Goal: Transaction & Acquisition: Purchase product/service

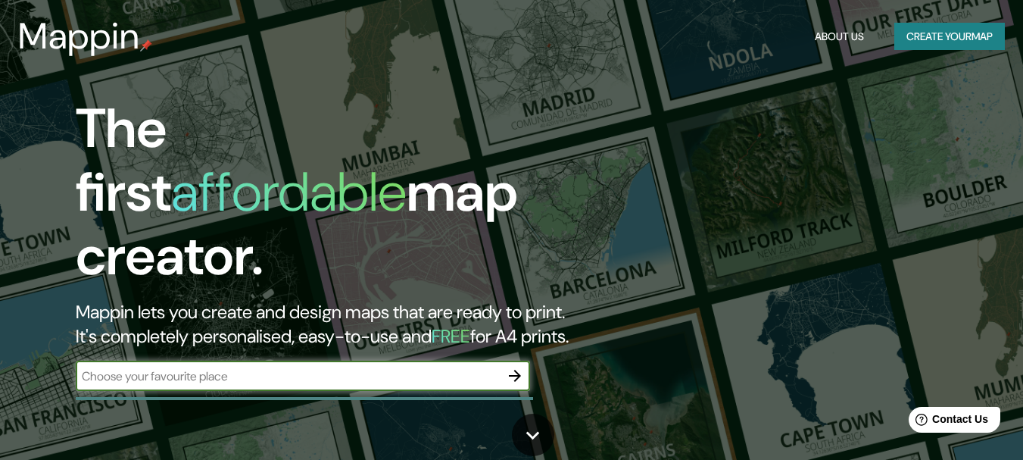
click at [948, 39] on button "Create your map" at bounding box center [950, 37] width 111 height 28
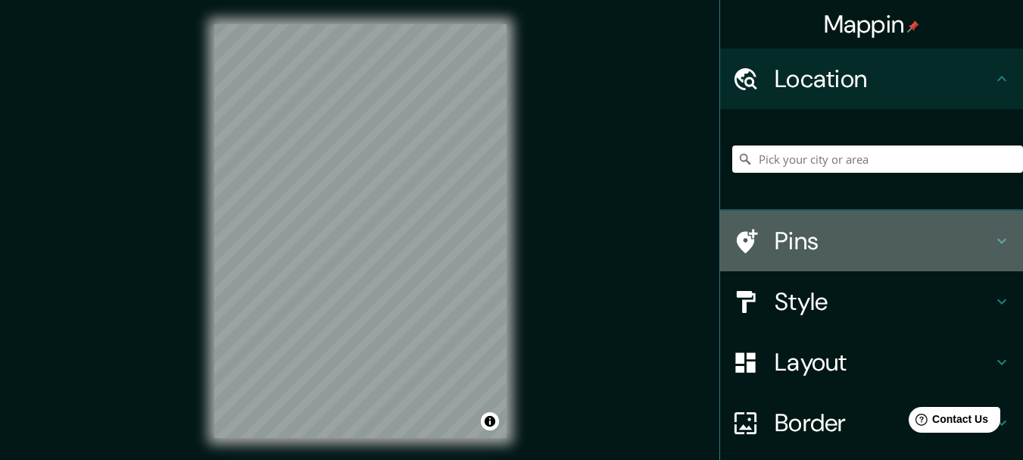
click at [775, 240] on h4 "Pins" at bounding box center [884, 241] width 218 height 30
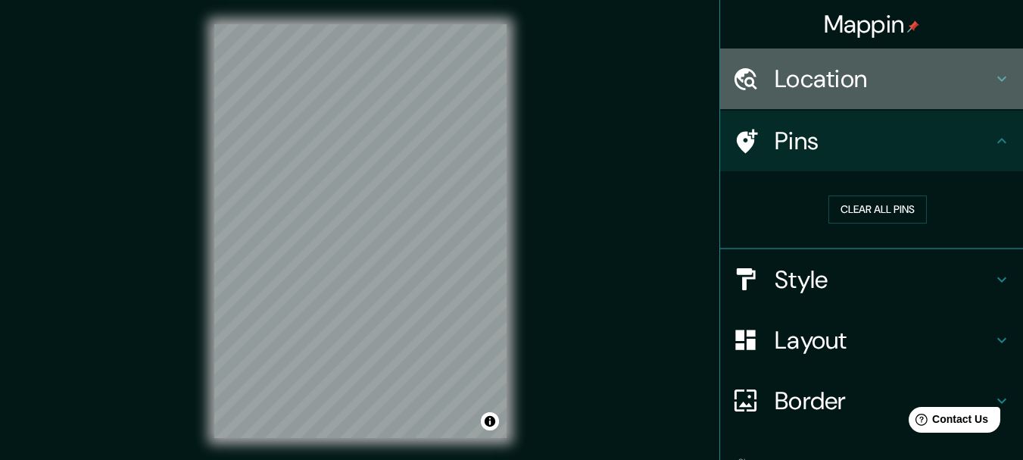
click at [786, 81] on h4 "Location" at bounding box center [884, 79] width 218 height 30
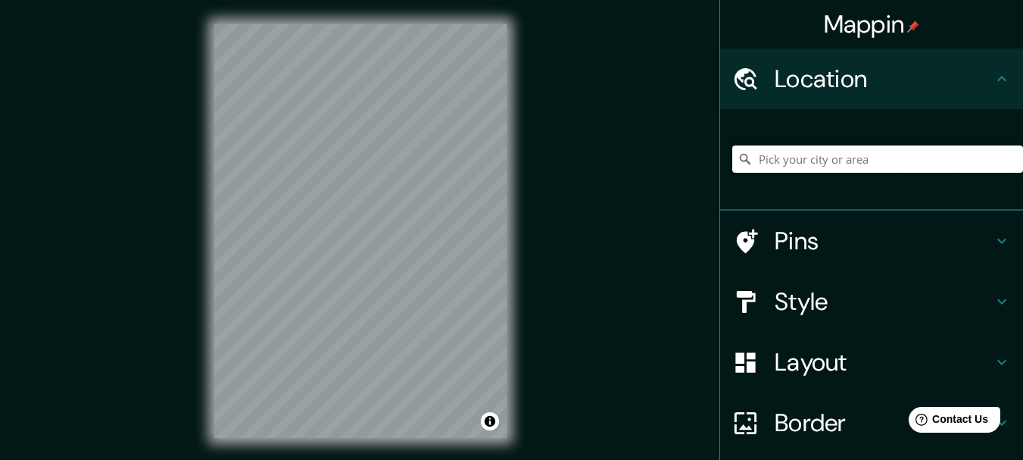
click at [767, 155] on input "Pick your city or area" at bounding box center [878, 158] width 291 height 27
paste input "4.992333955168734, -74.06558817106466"
type input "4.992333955168734, -74.06558817106466"
click at [550, 459] on html "Mappin Location [GEOGRAPHIC_DATA] No results found Pins Style Layout Border Cho…" at bounding box center [511, 230] width 1023 height 460
click at [799, 358] on h4 "Layout" at bounding box center [884, 362] width 218 height 30
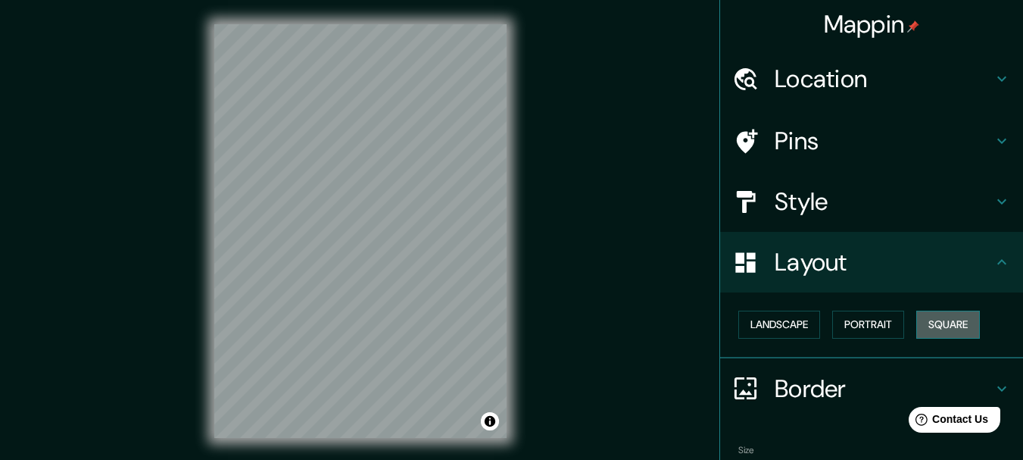
click at [950, 325] on button "Square" at bounding box center [949, 325] width 64 height 28
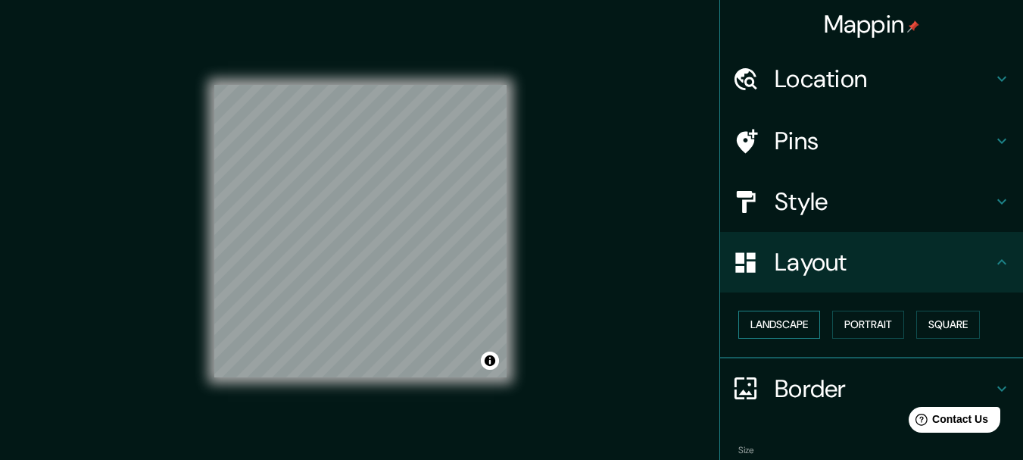
click at [797, 327] on button "Landscape" at bounding box center [780, 325] width 82 height 28
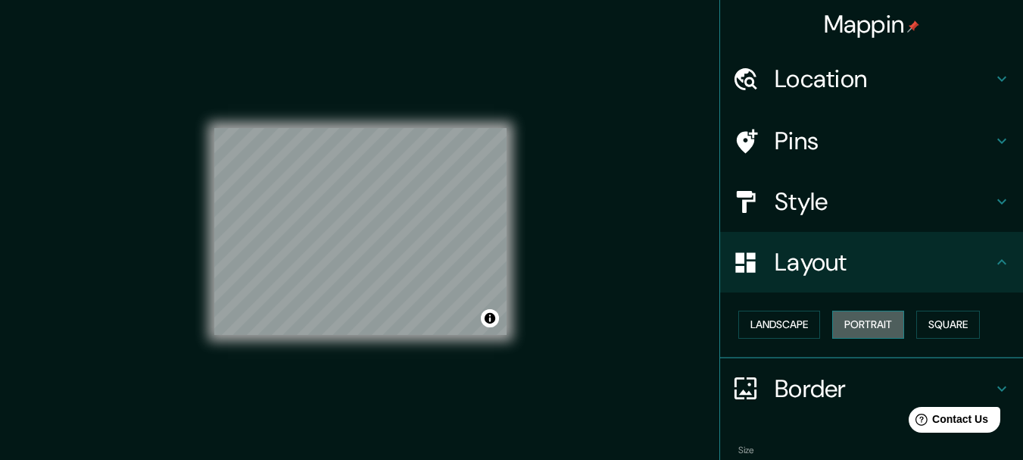
click at [874, 330] on button "Portrait" at bounding box center [868, 325] width 72 height 28
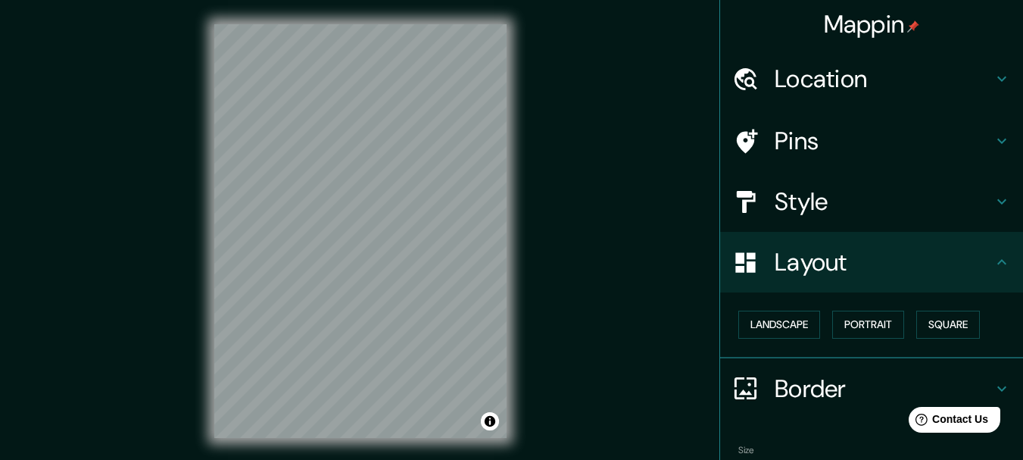
click at [802, 88] on h4 "Location" at bounding box center [884, 79] width 218 height 30
